Goal: Information Seeking & Learning: Compare options

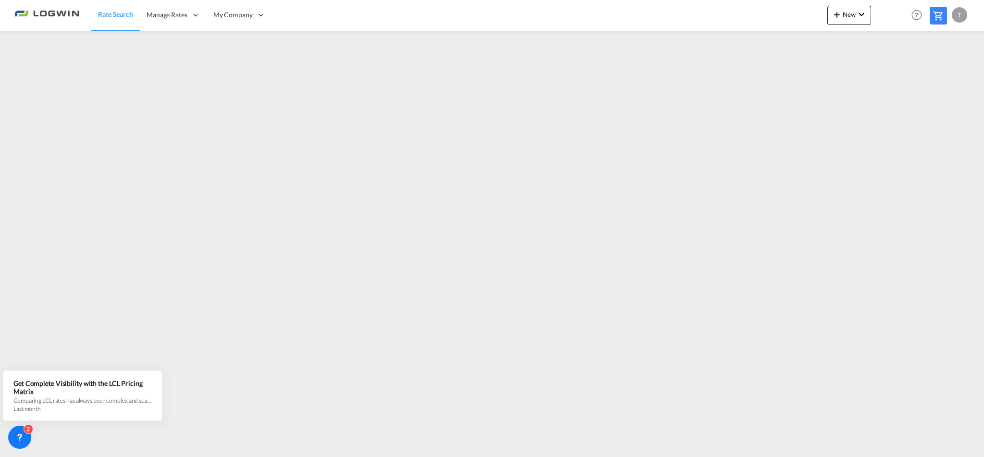
click at [115, 15] on span "Rate Search" at bounding box center [115, 14] width 35 height 8
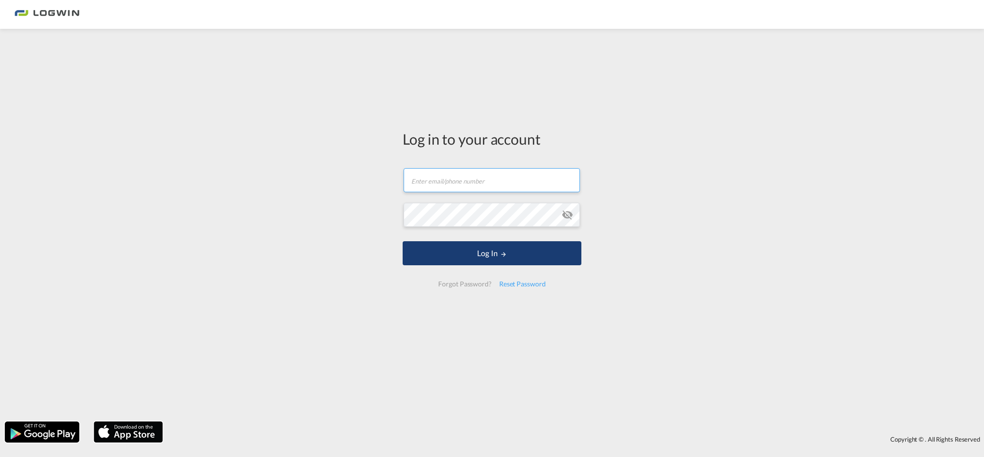
type input "[EMAIL_ADDRESS][DOMAIN_NAME]"
click at [482, 261] on button "Log In" at bounding box center [491, 253] width 179 height 24
